Goal: Check status: Verify the current state of an ongoing process or item

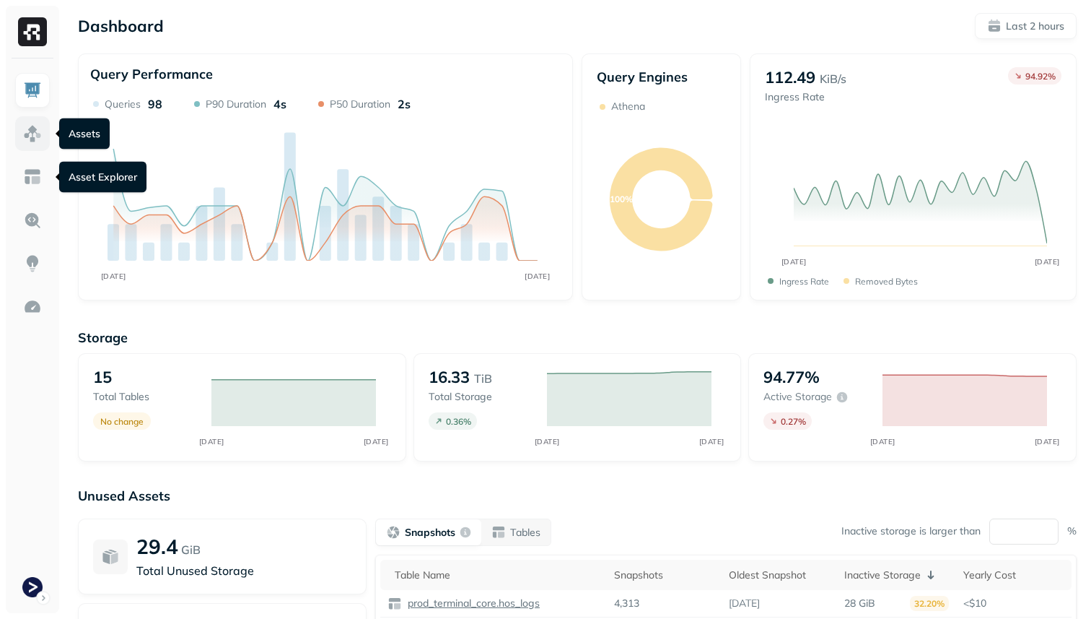
click at [39, 147] on link at bounding box center [32, 133] width 35 height 35
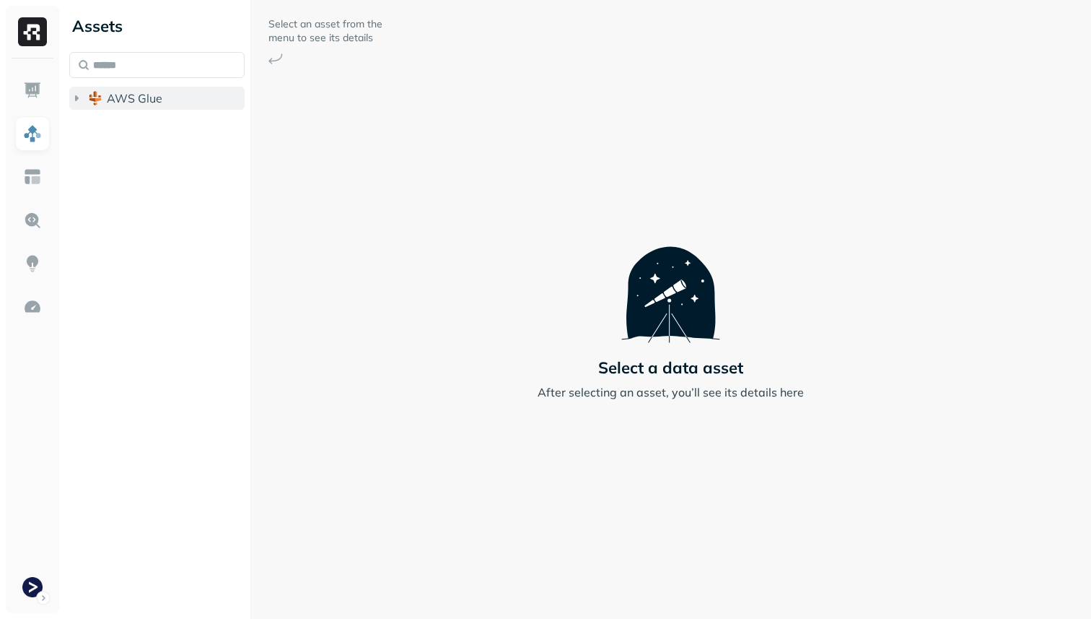
click at [115, 99] on span "AWS Glue" at bounding box center [135, 98] width 56 height 14
click at [126, 118] on span "prod_terminal_core" at bounding box center [173, 125] width 105 height 14
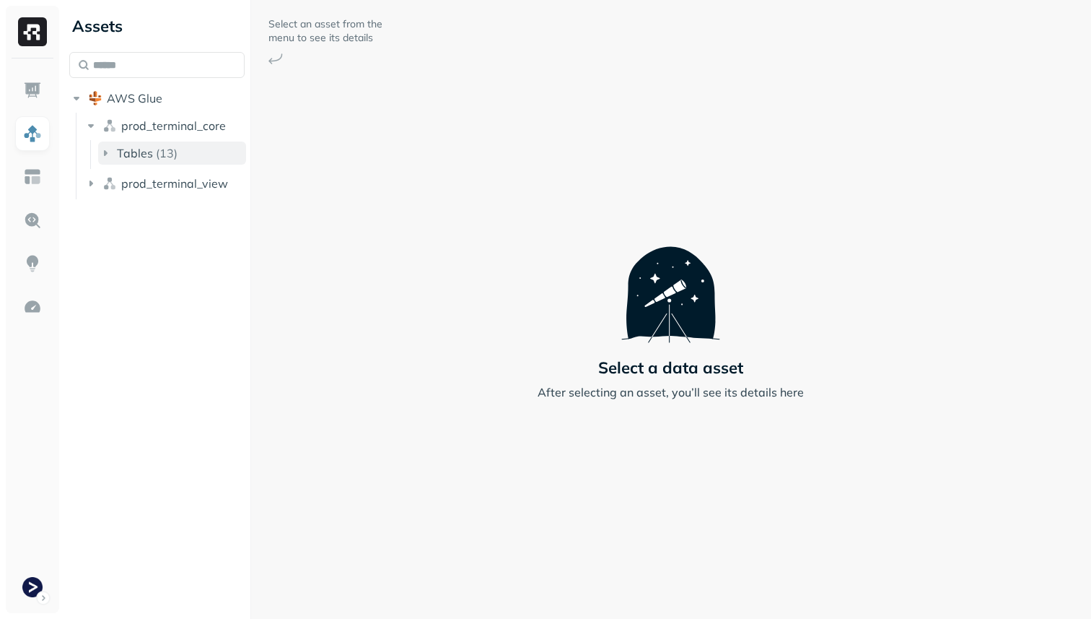
click at [175, 164] on button "Tables ( 13 )" at bounding box center [172, 152] width 148 height 23
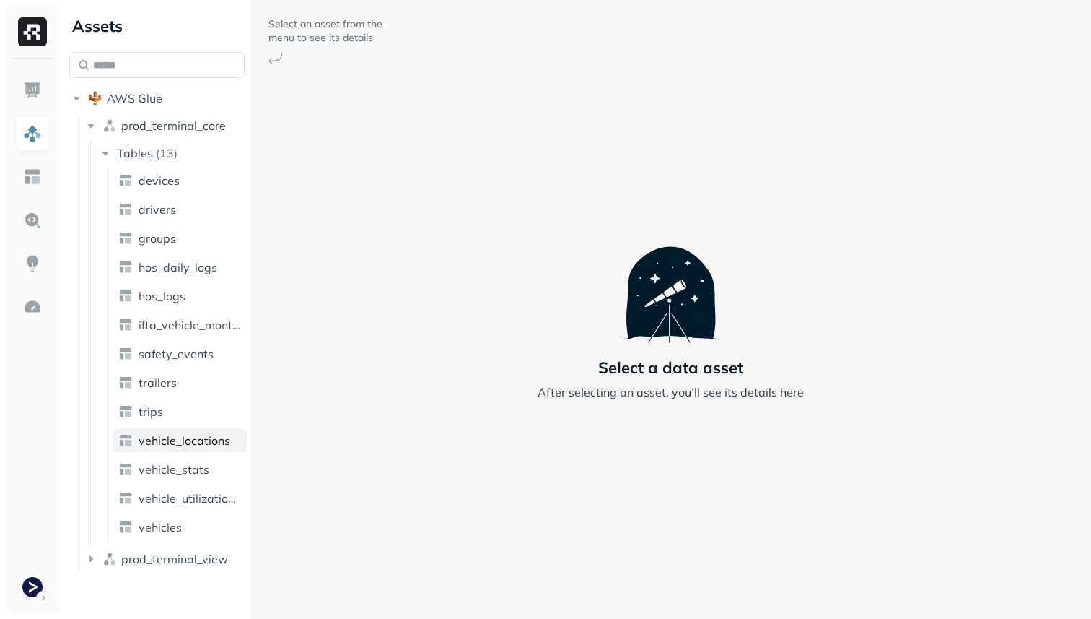
click at [211, 444] on span "vehicle_locations" at bounding box center [185, 440] width 92 height 14
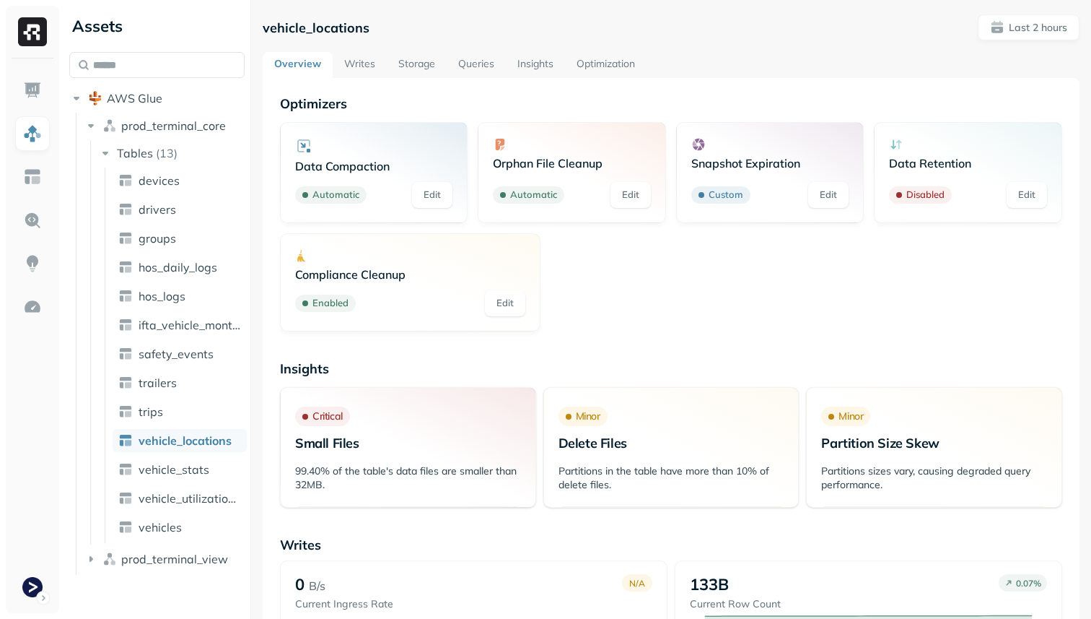
click at [426, 60] on link "Storage" at bounding box center [417, 65] width 60 height 26
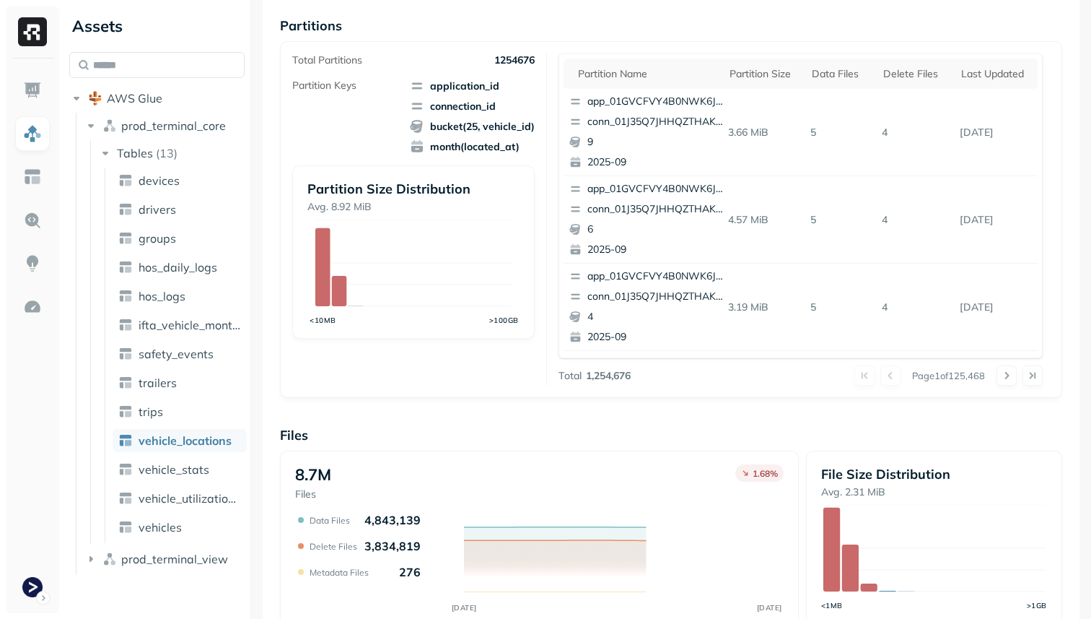
scroll to position [485, 0]
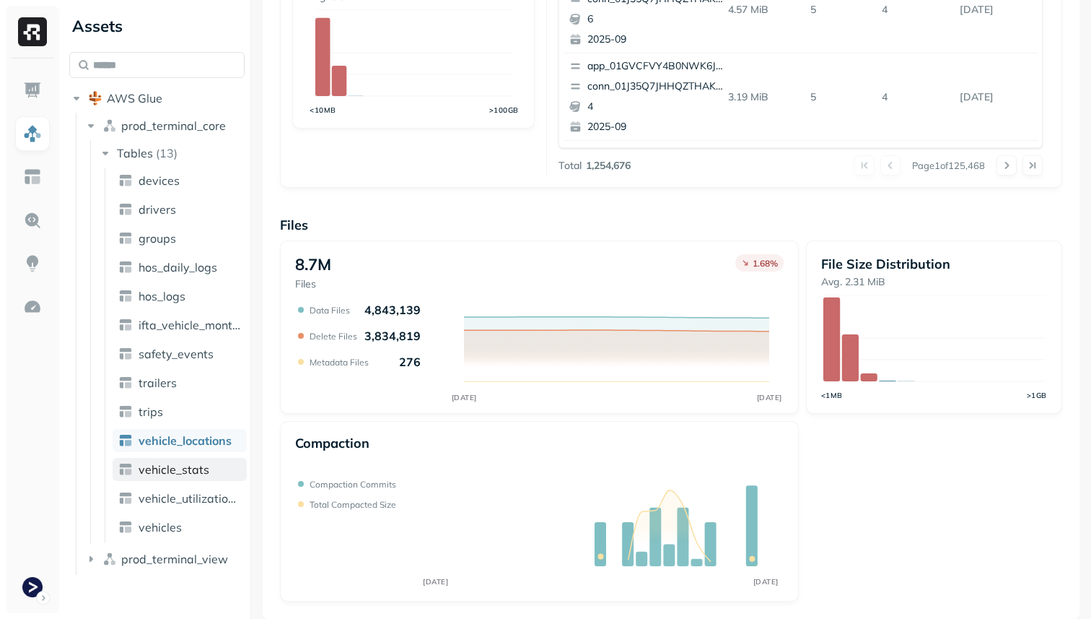
click at [199, 472] on span "vehicle_stats" at bounding box center [174, 469] width 71 height 14
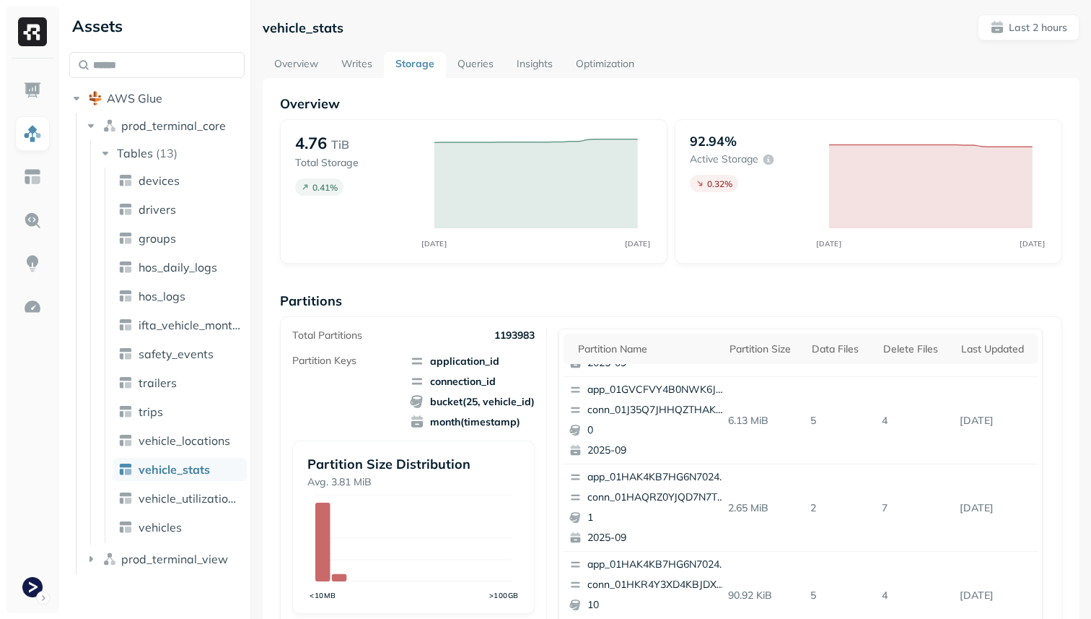
scroll to position [609, 0]
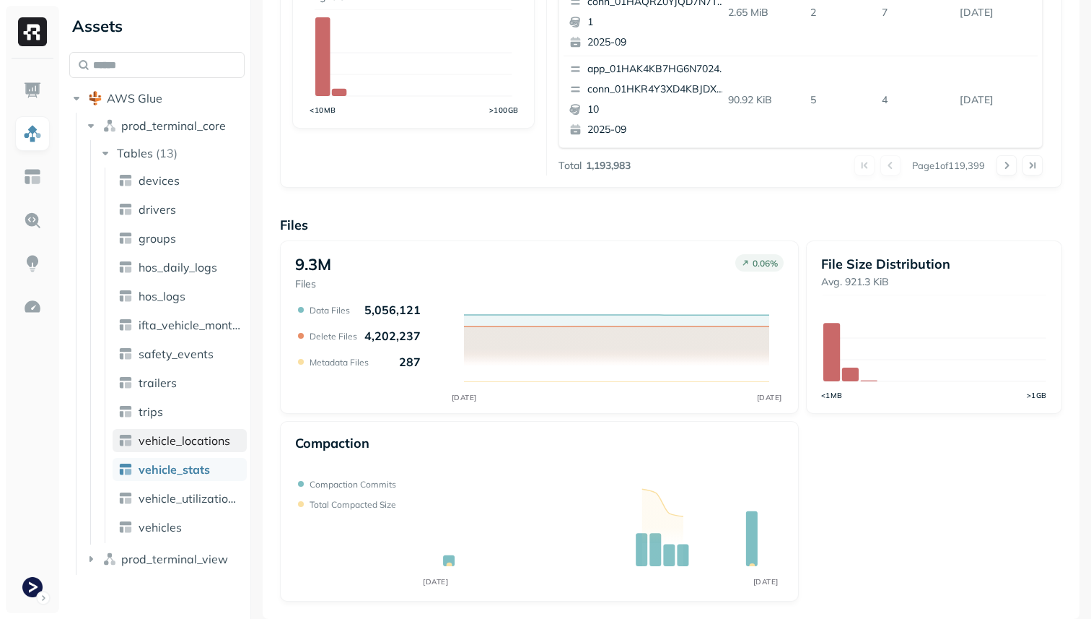
click at [218, 438] on span "vehicle_locations" at bounding box center [185, 440] width 92 height 14
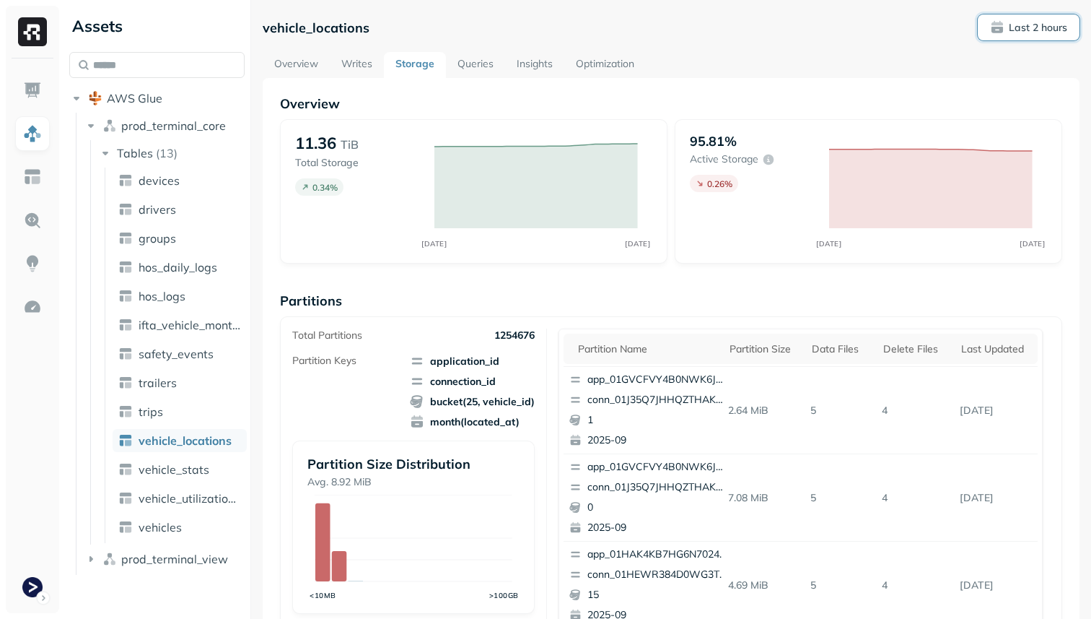
click at [1034, 33] on p "Last 2 hours" at bounding box center [1038, 28] width 58 height 14
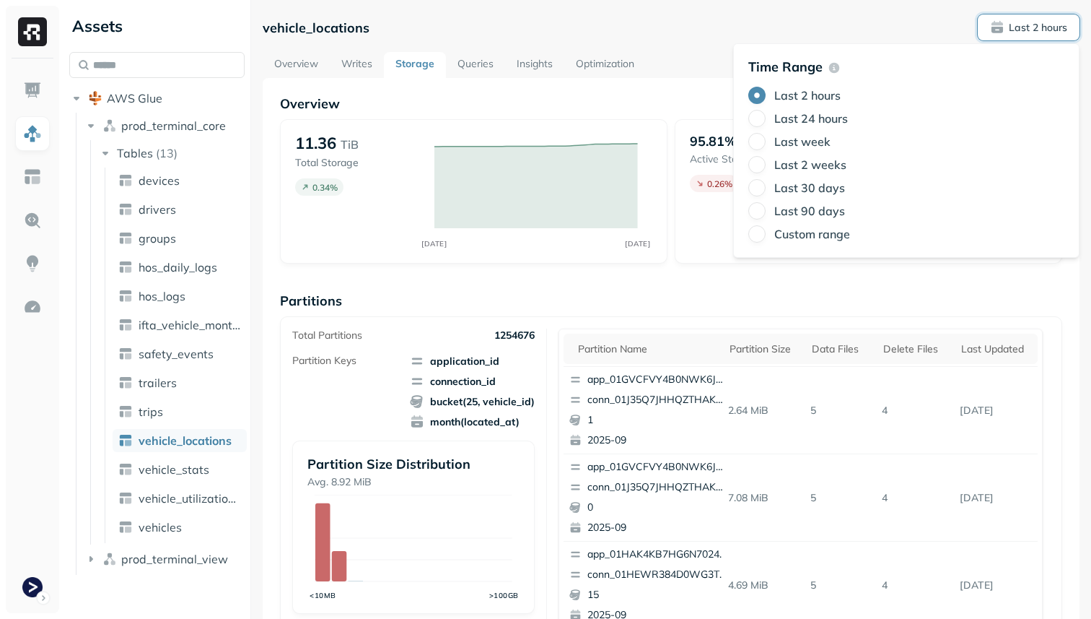
click at [809, 160] on label "Last 2 weeks" at bounding box center [811, 164] width 72 height 14
click at [766, 160] on button "Last 2 weeks" at bounding box center [757, 164] width 17 height 17
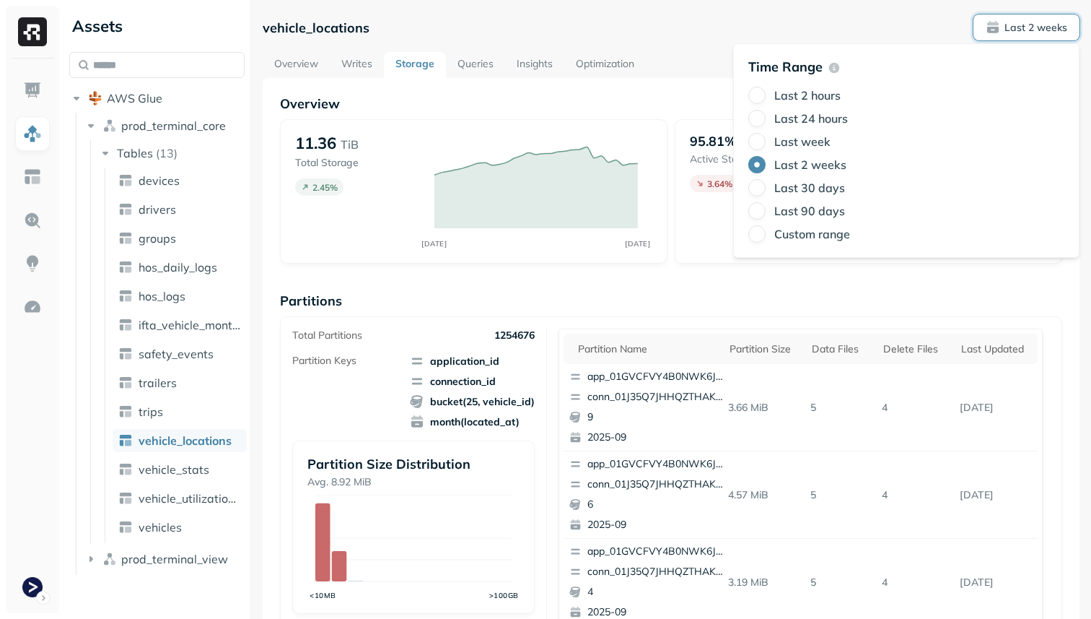
click at [687, 281] on div "Overview 11.36 TiB Total Storage 2.45 % SEP 03 SEP 17 95.81% Active storage 3.6…" at bounding box center [671, 590] width 782 height 991
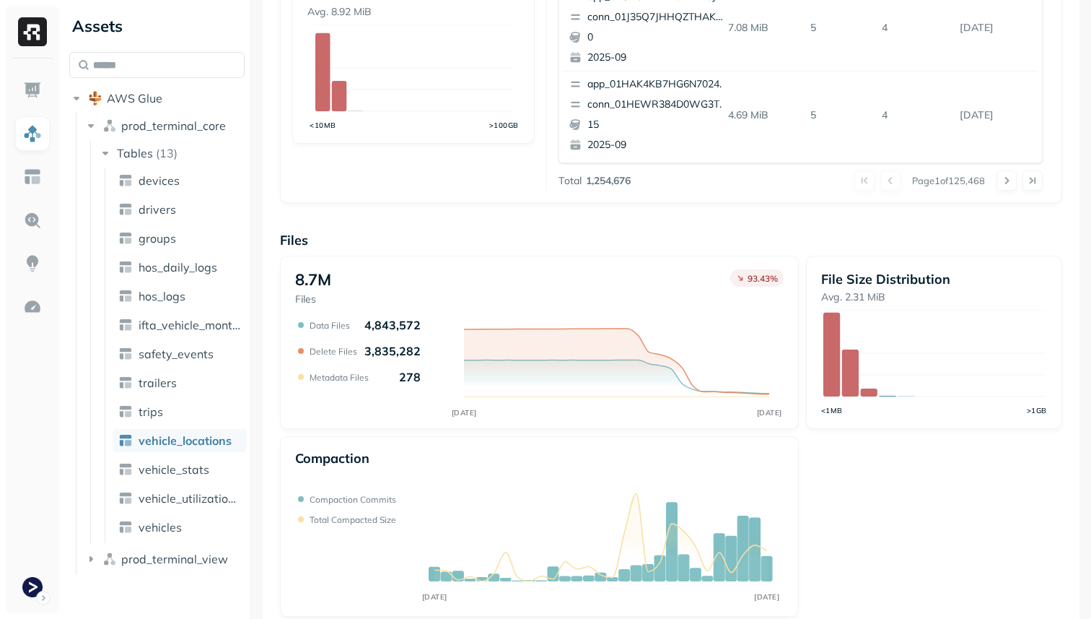
scroll to position [485, 0]
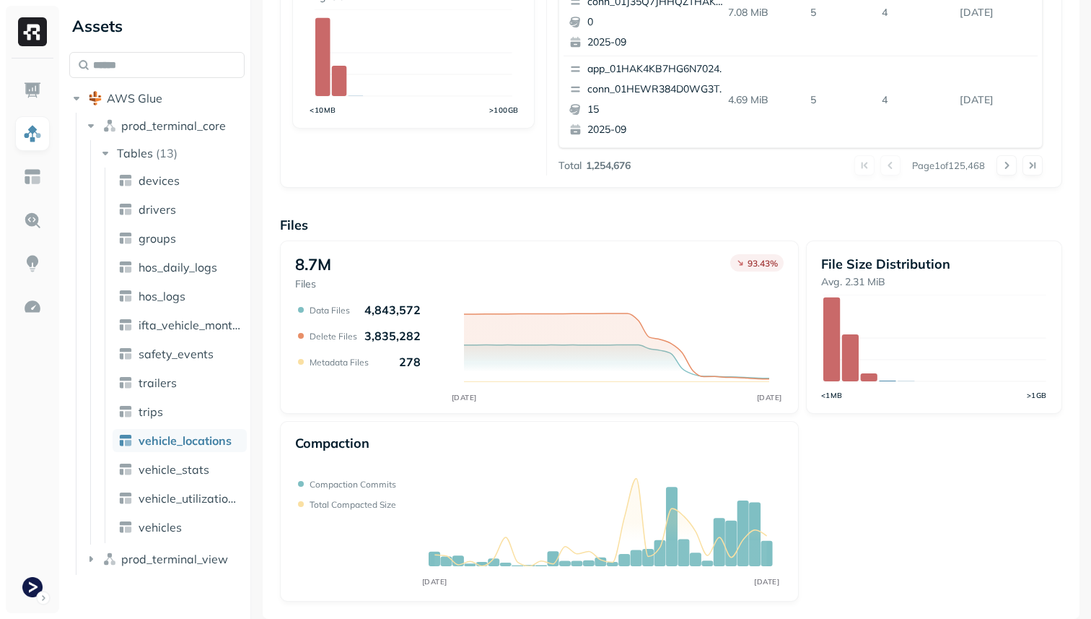
click at [419, 264] on div "8.7M Files 93.43 %" at bounding box center [539, 272] width 489 height 37
click at [168, 470] on span "vehicle_stats" at bounding box center [174, 469] width 71 height 14
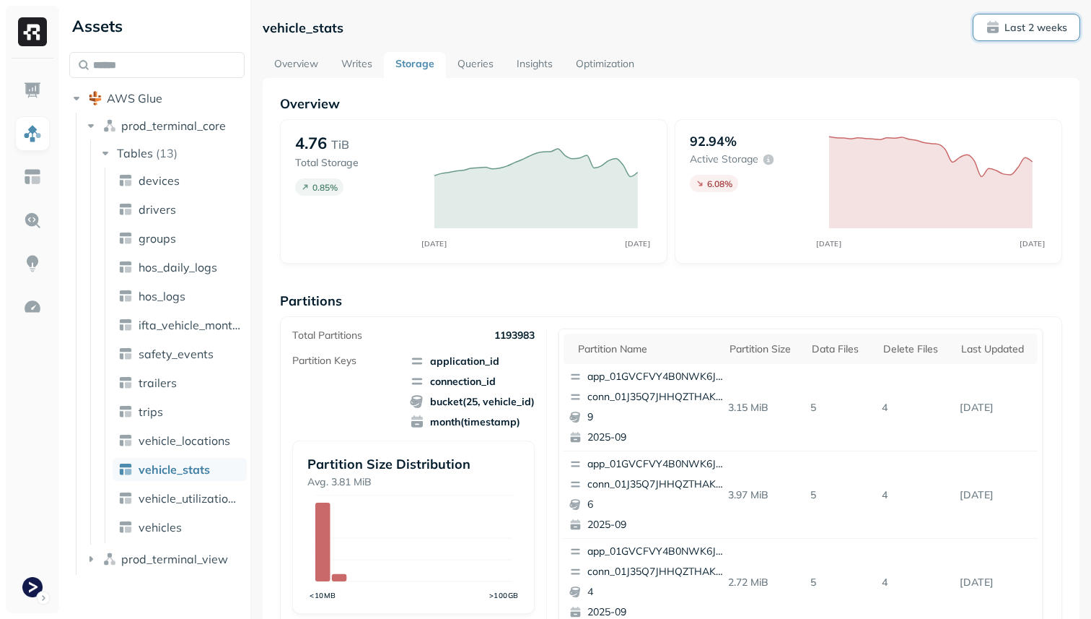
click at [1011, 22] on p "Last 2 weeks" at bounding box center [1036, 28] width 63 height 14
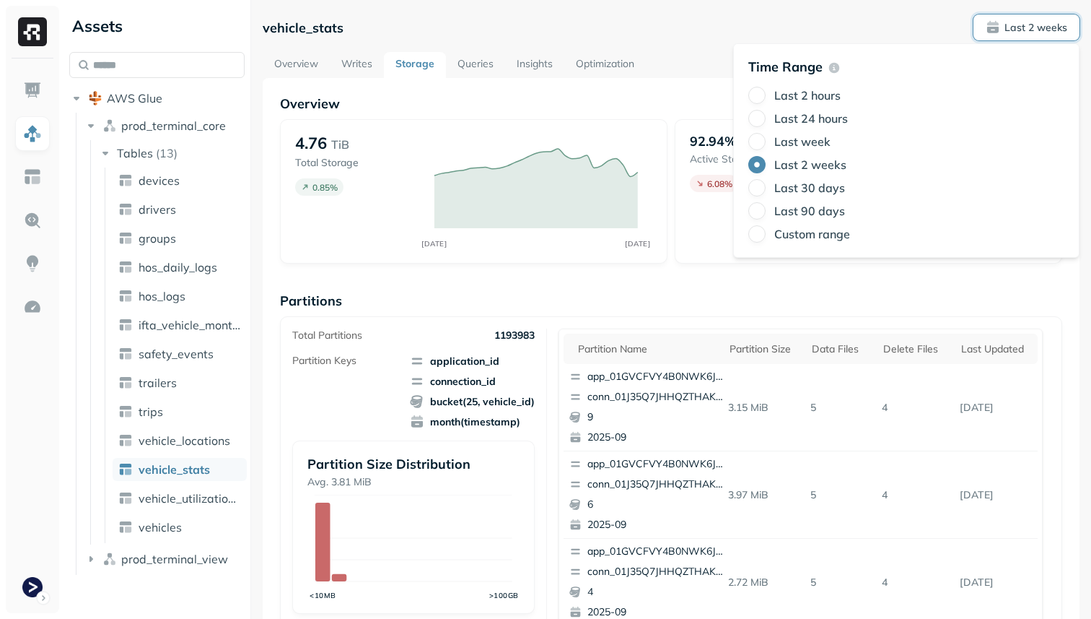
click at [802, 114] on label "Last 24 hours" at bounding box center [812, 118] width 74 height 14
click at [766, 114] on button "Last 24 hours" at bounding box center [757, 118] width 17 height 17
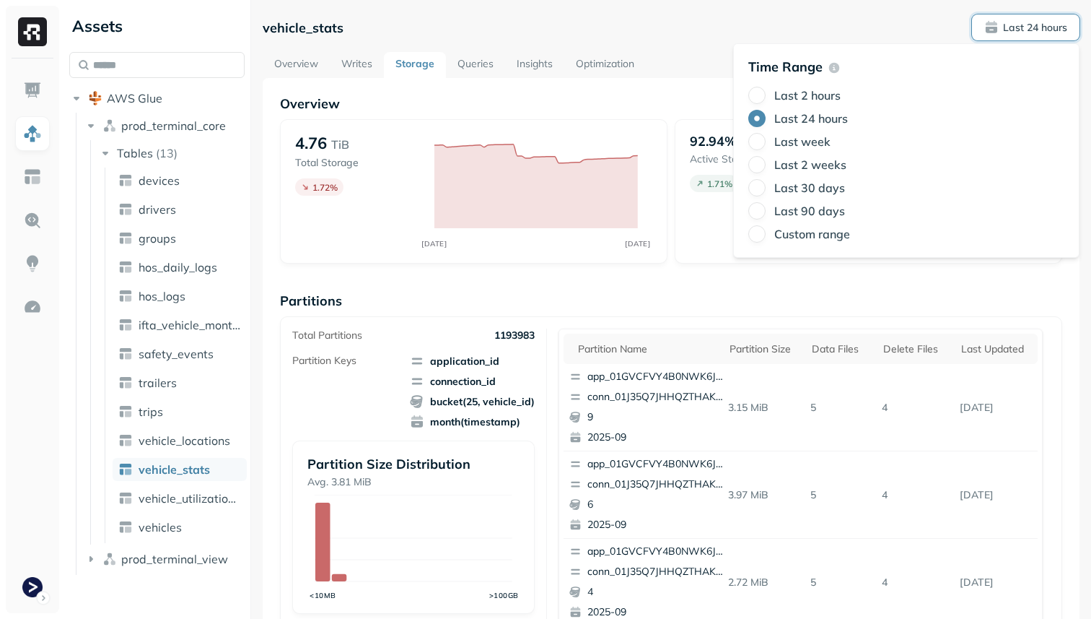
click at [811, 92] on label "Last 2 hours" at bounding box center [808, 95] width 66 height 14
click at [766, 92] on button "Last 2 hours" at bounding box center [757, 95] width 17 height 17
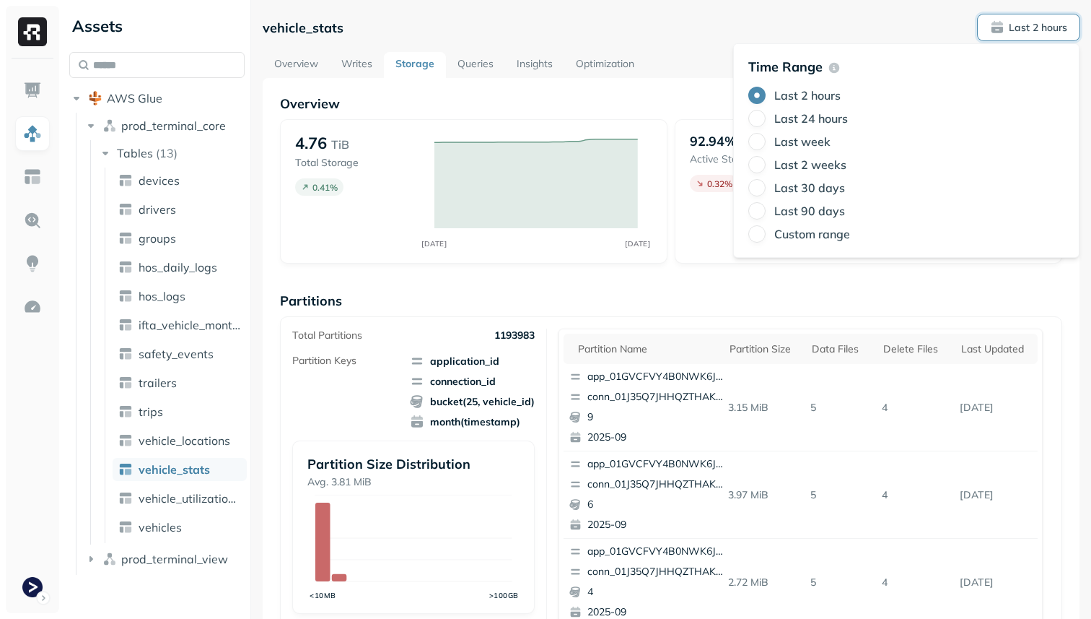
click at [606, 22] on div "vehicle_stats Last 2 hours" at bounding box center [671, 27] width 817 height 26
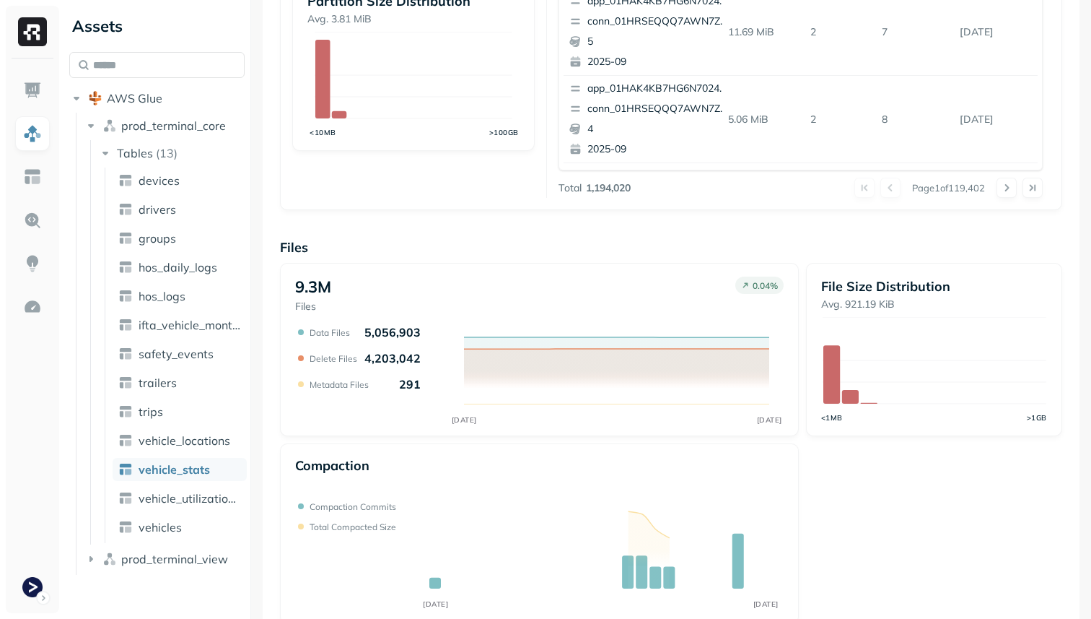
scroll to position [461, 0]
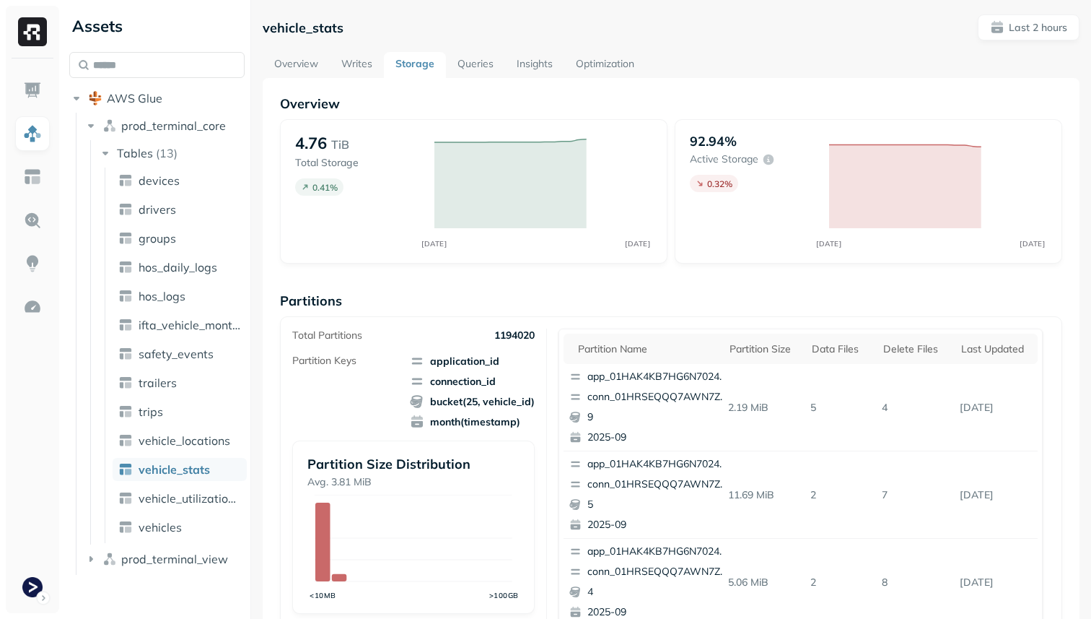
scroll to position [485, 0]
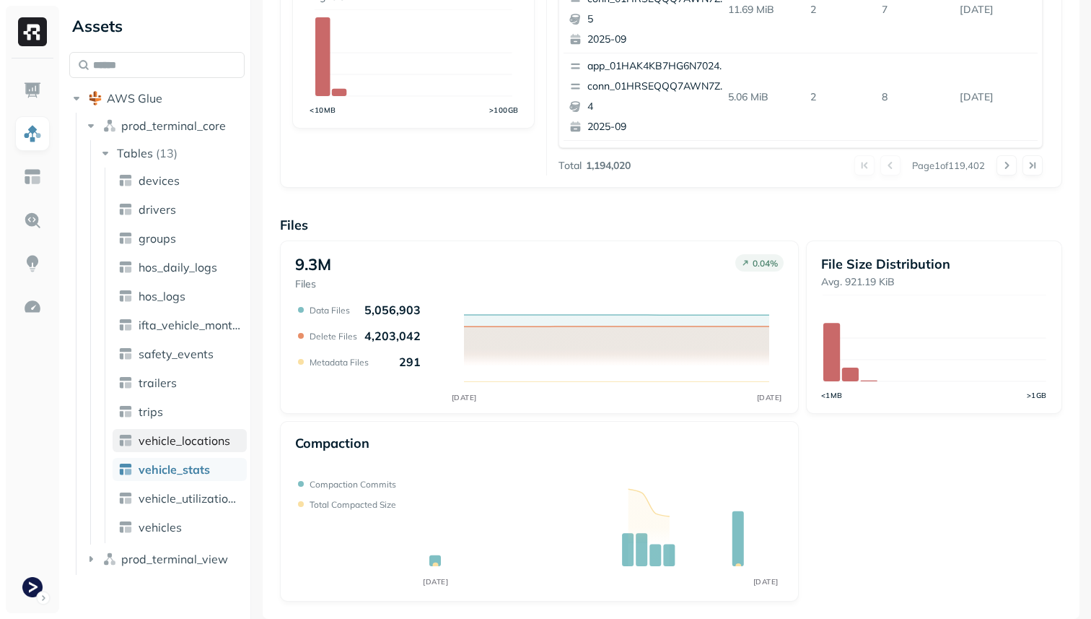
click at [207, 443] on span "vehicle_locations" at bounding box center [185, 440] width 92 height 14
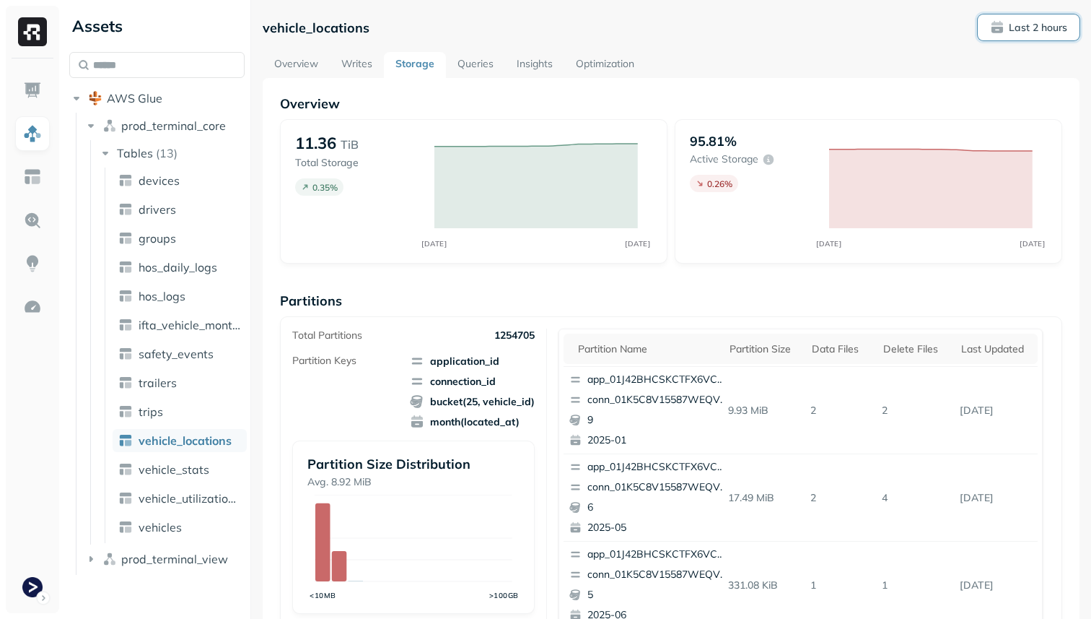
click at [1042, 34] on p "Last 2 hours" at bounding box center [1038, 28] width 58 height 14
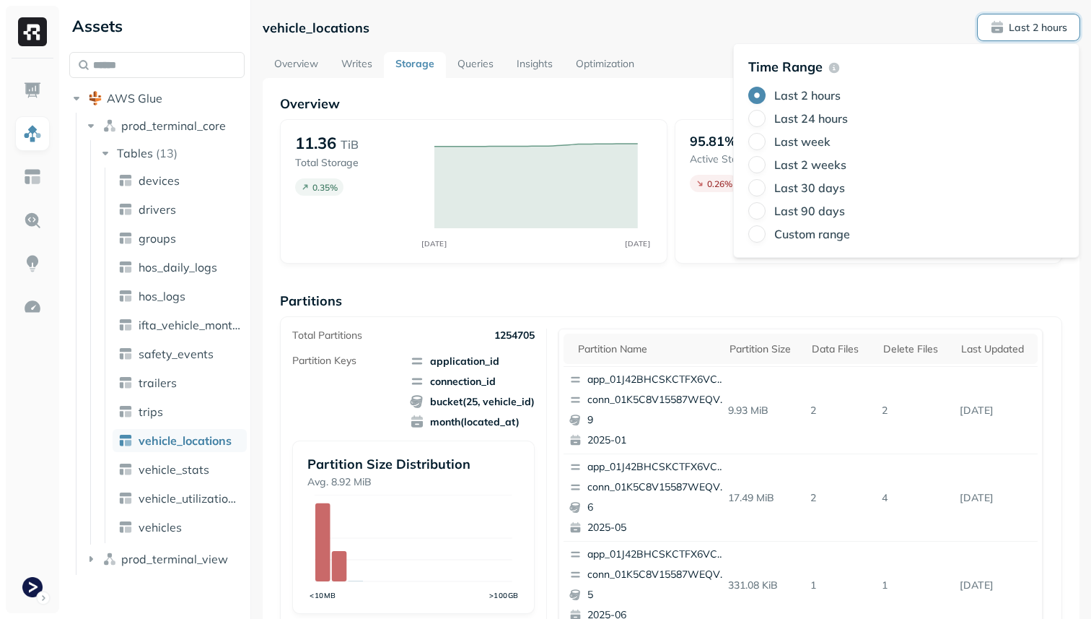
click at [821, 142] on label "Last week" at bounding box center [803, 141] width 56 height 14
click at [766, 142] on button "Last week" at bounding box center [757, 141] width 17 height 17
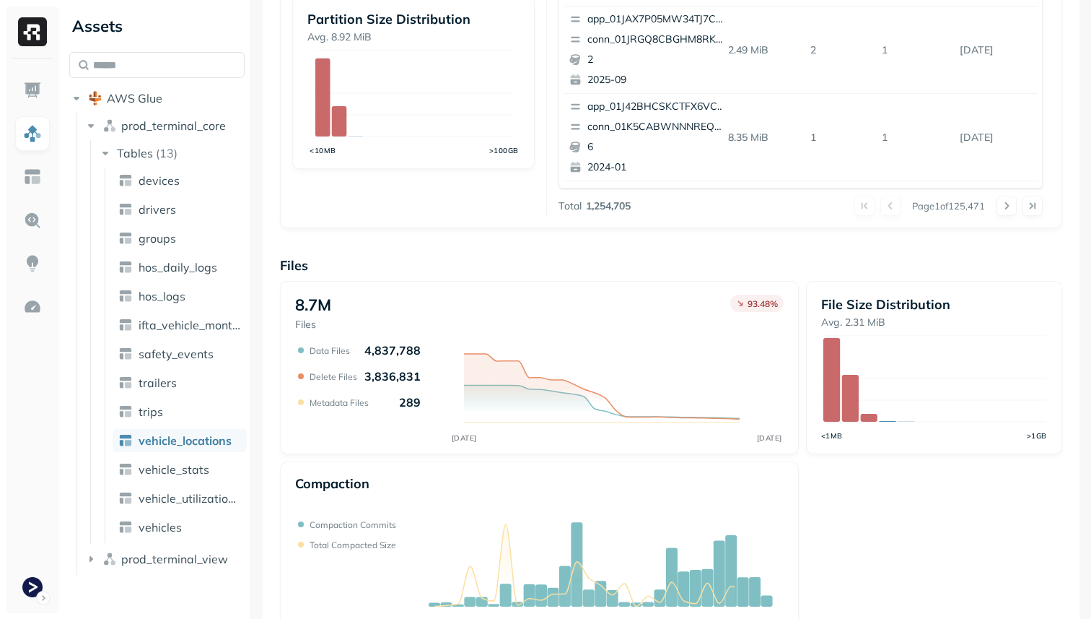
scroll to position [485, 0]
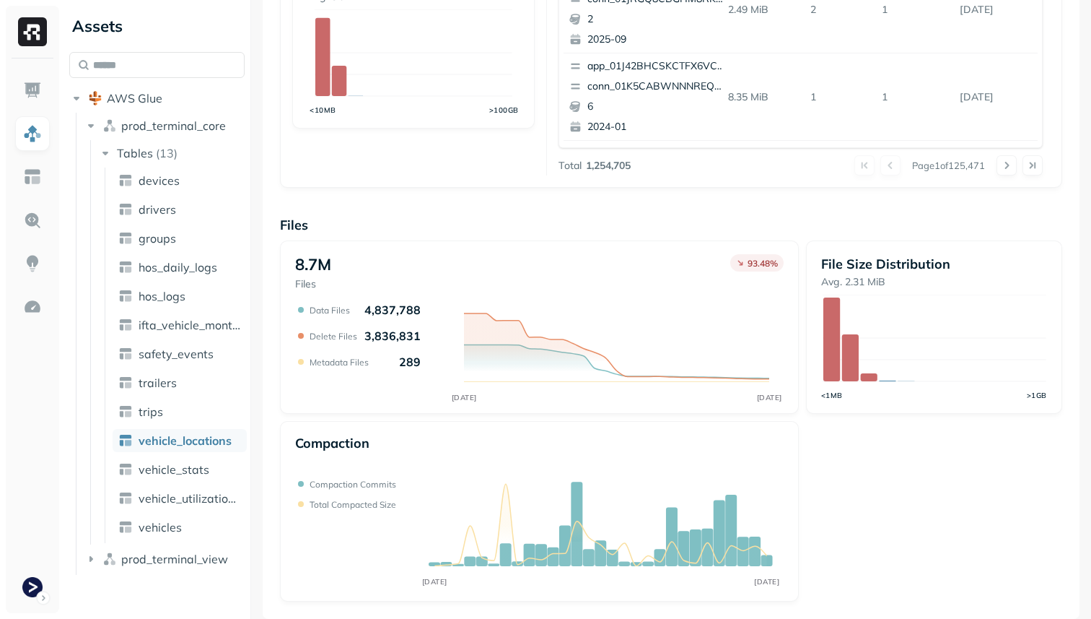
type button "3"
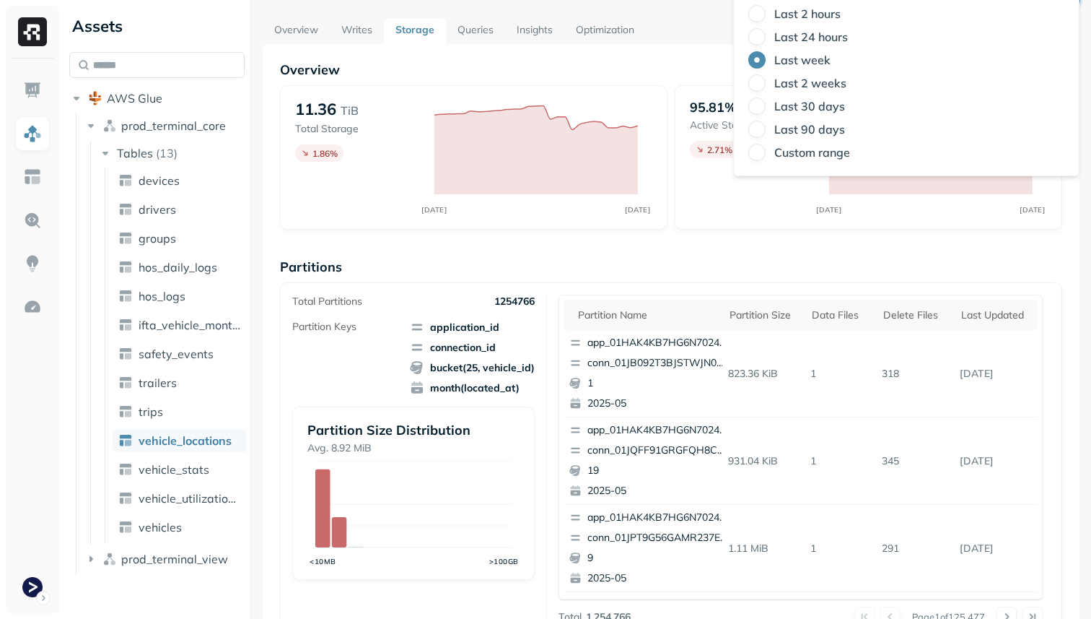
scroll to position [15, 0]
